Goal: Transaction & Acquisition: Purchase product/service

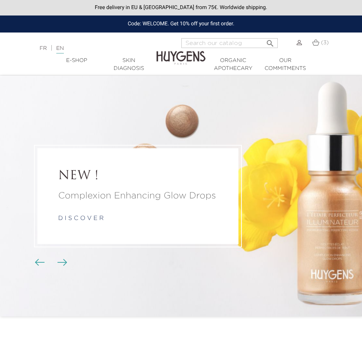
click at [152, 22] on div "Code: WELCOME. Get 10% off your first order." at bounding box center [181, 23] width 362 height 17
copy div "WELCOME"
click at [317, 43] on img at bounding box center [315, 42] width 7 height 6
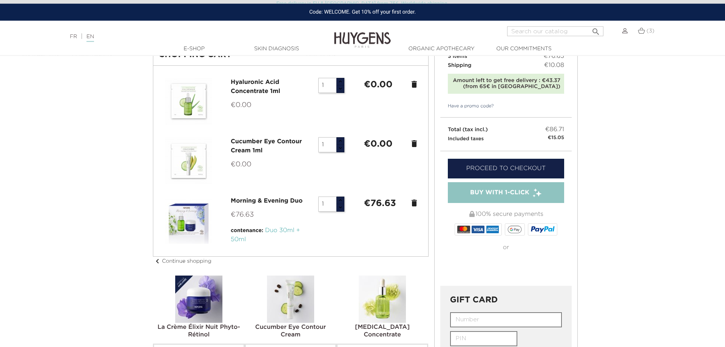
scroll to position [19, 0]
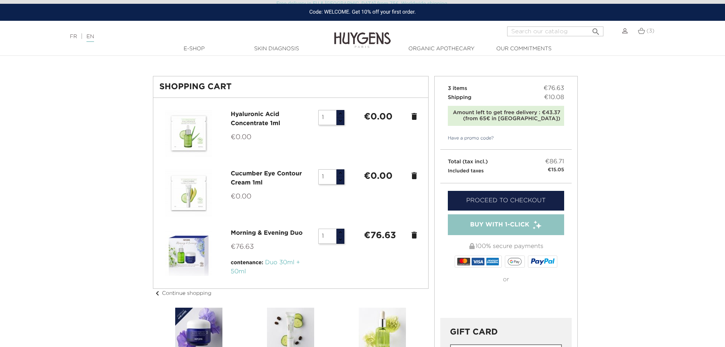
click at [362, 139] on link "Have a promo code?" at bounding box center [468, 138] width 54 height 7
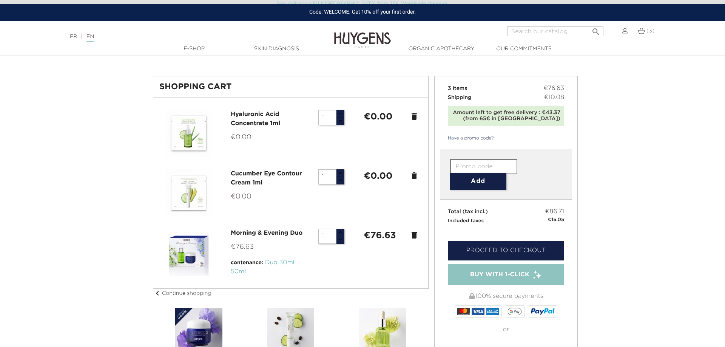
click at [362, 164] on input "text" at bounding box center [483, 166] width 67 height 15
paste input "WELCOME"
type input "WELCOME"
click at [362, 181] on button "Add" at bounding box center [478, 181] width 56 height 17
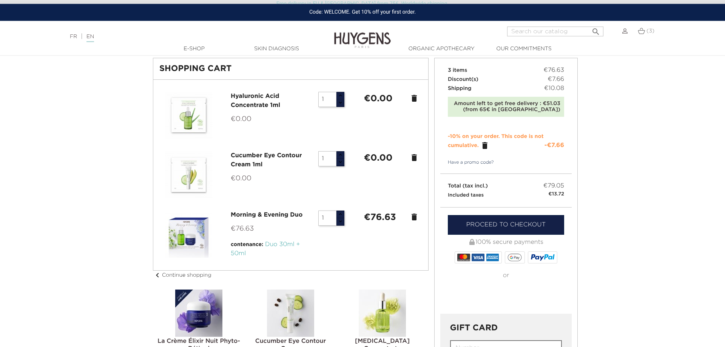
scroll to position [39, 0]
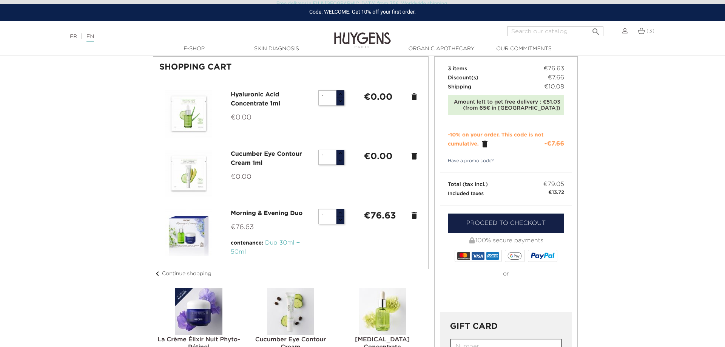
click at [362, 226] on link "Proceed to checkout" at bounding box center [506, 223] width 116 height 20
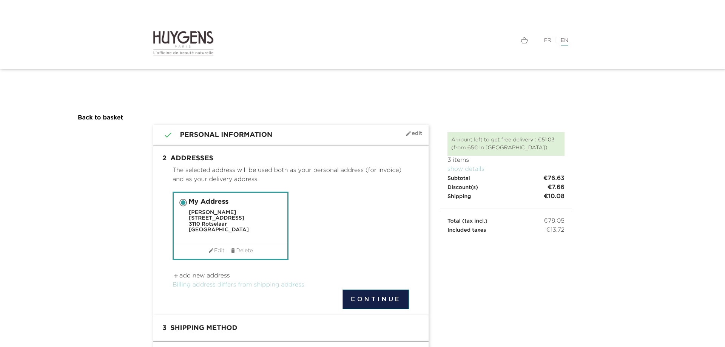
click at [385, 297] on button "Continue" at bounding box center [376, 299] width 67 height 20
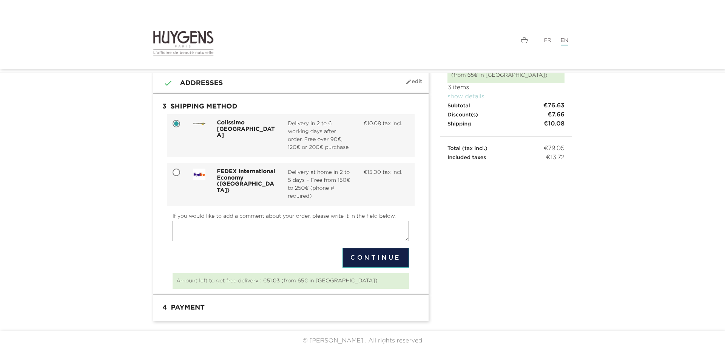
scroll to position [55, 0]
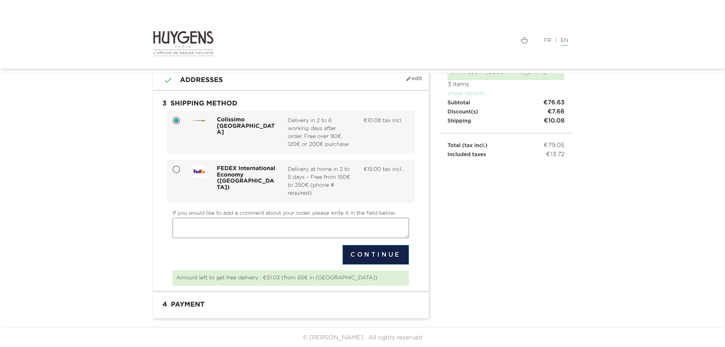
click at [374, 255] on button "Continue" at bounding box center [376, 255] width 67 height 20
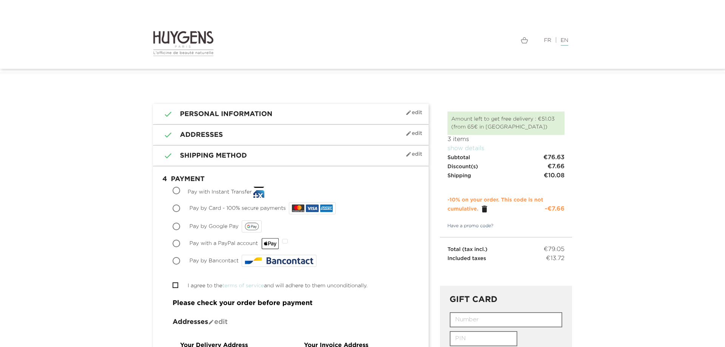
scroll to position [39, 0]
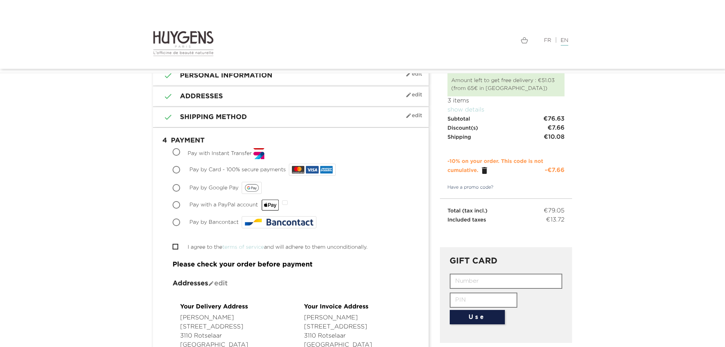
click at [178, 224] on input "Pay by Bancontact" at bounding box center [177, 223] width 8 height 8
radio input "true"
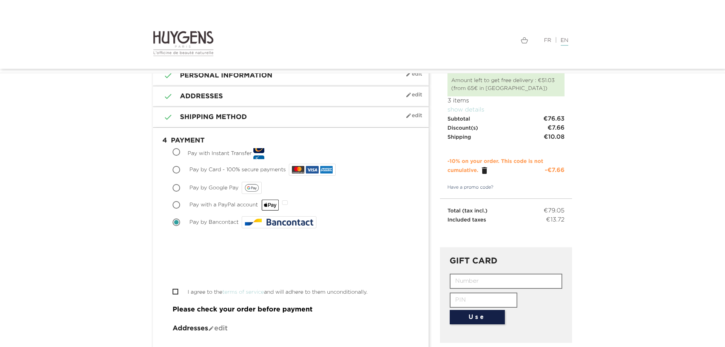
click at [175, 292] on input "I agree to the terms of service and will adhere to them unconditionally." at bounding box center [175, 291] width 5 height 5
checkbox input "true"
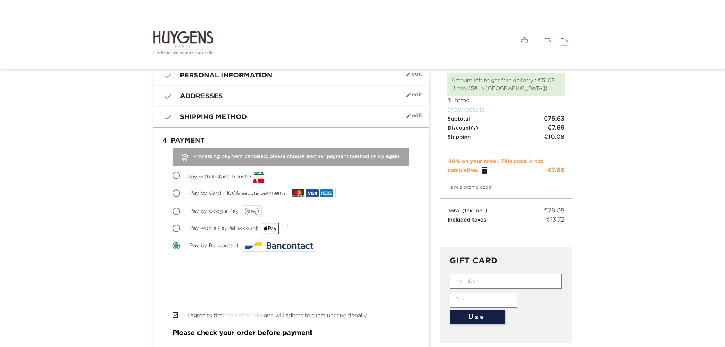
click at [178, 245] on span at bounding box center [176, 245] width 5 height 5
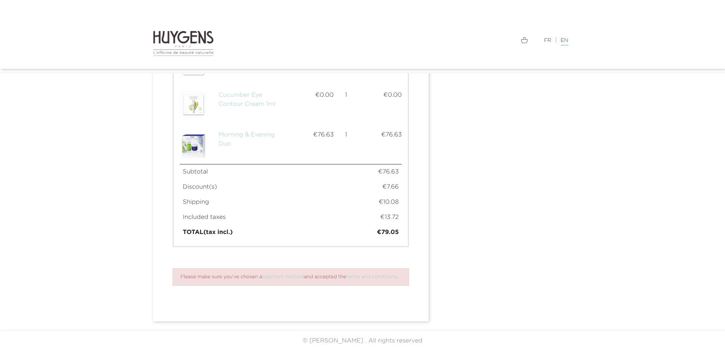
scroll to position [538, 0]
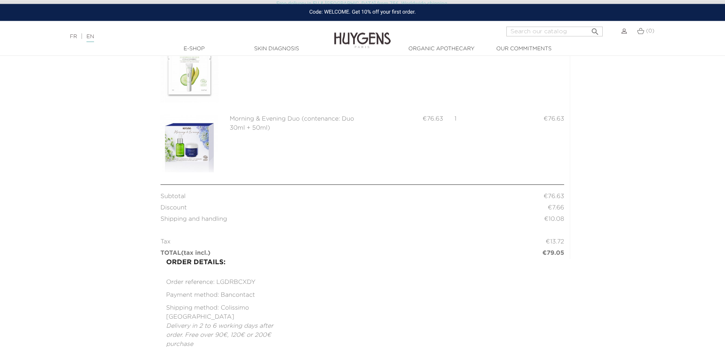
scroll to position [193, 0]
click at [190, 147] on img at bounding box center [190, 142] width 58 height 58
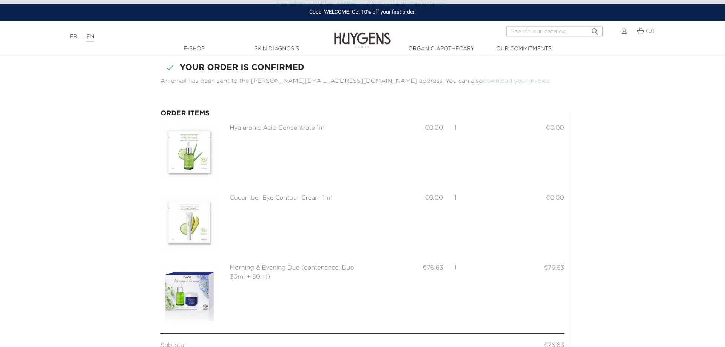
scroll to position [77, 0]
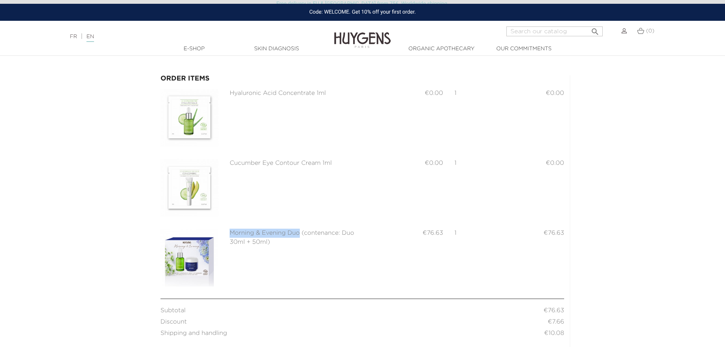
drag, startPoint x: 230, startPoint y: 234, endPoint x: 300, endPoint y: 233, distance: 69.5
click at [300, 233] on span "Morning & Evening Duo (contenance: Duo 30ml + 50ml)" at bounding box center [292, 237] width 125 height 15
copy span "Morning & Evening Duo"
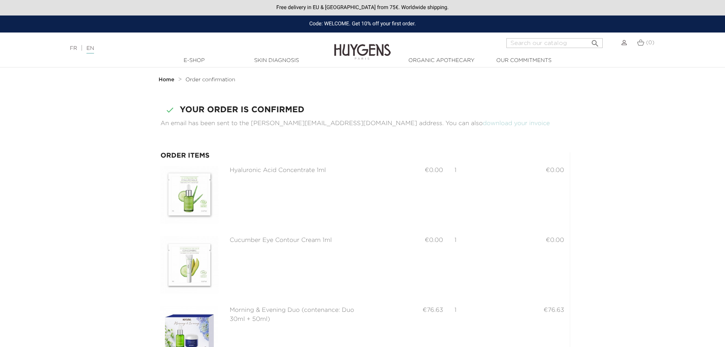
click at [532, 43] on input "Search" at bounding box center [555, 43] width 96 height 10
paste input "Morning & Evening Duo"
type input "Morning & Evening Duo"
click at [589, 36] on button " Search" at bounding box center [596, 41] width 14 height 10
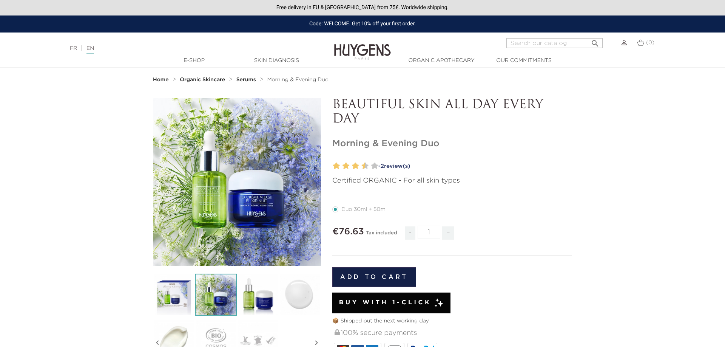
click at [237, 173] on icon "" at bounding box center [237, 182] width 38 height 38
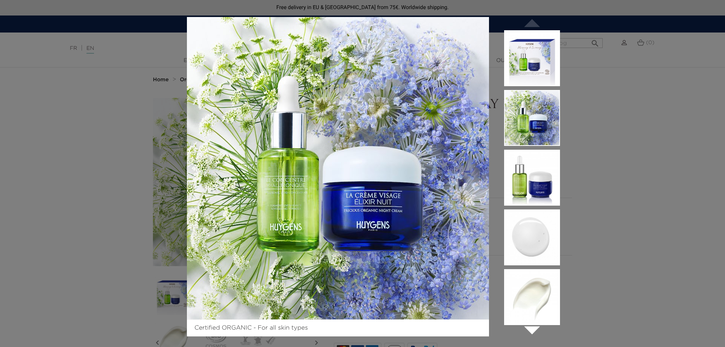
click at [674, 190] on div "Certified ORGANIC - For all skin types  " at bounding box center [362, 173] width 725 height 347
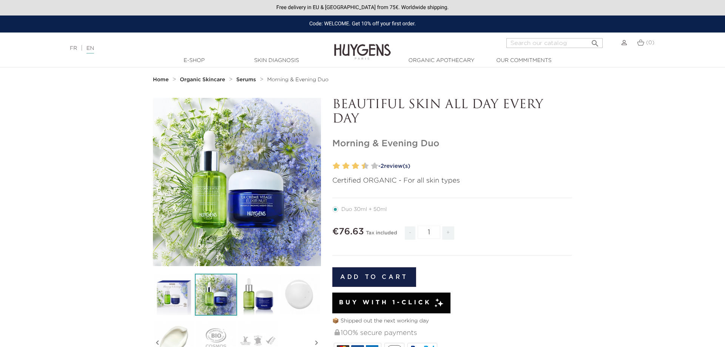
click at [360, 50] on img at bounding box center [362, 46] width 57 height 29
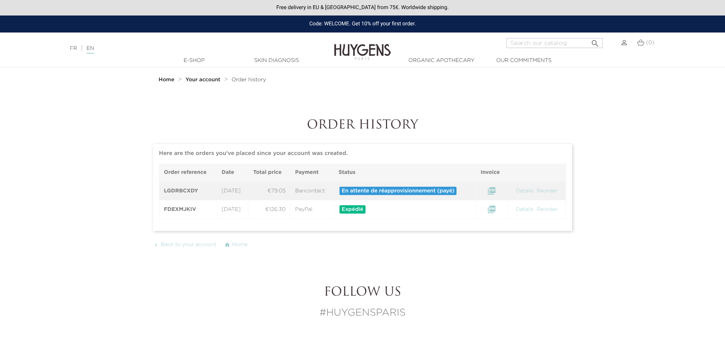
click at [93, 50] on link "EN" at bounding box center [91, 50] width 8 height 8
click at [527, 192] on link "Details" at bounding box center [524, 190] width 19 height 5
